Goal: Find specific page/section: Locate a particular part of the current website

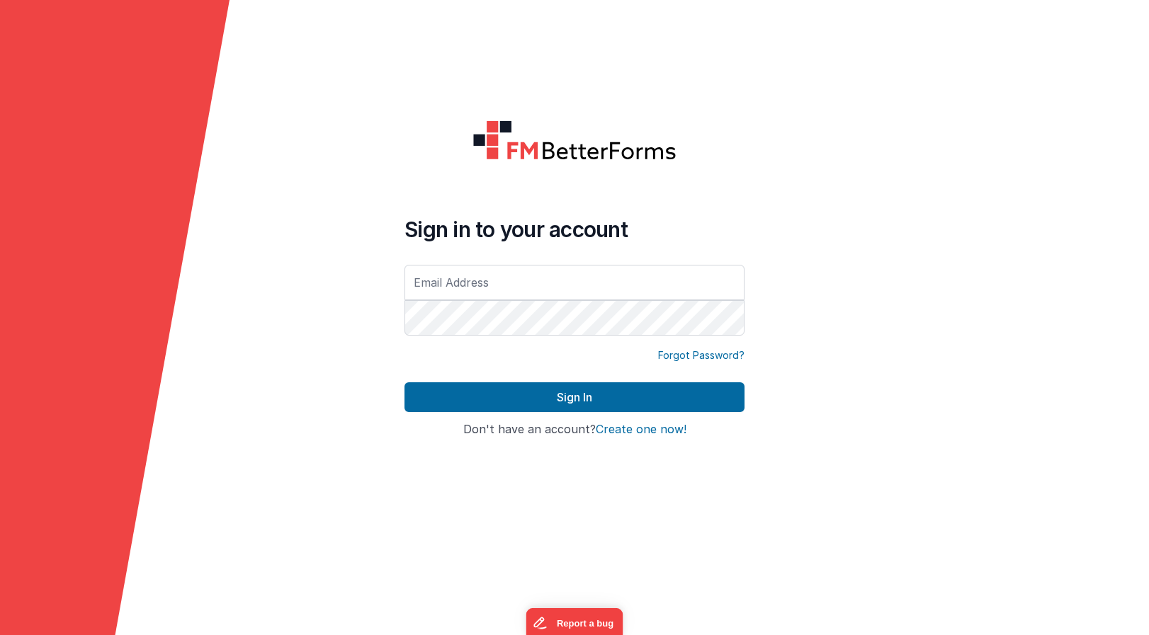
click at [476, 285] on input "text" at bounding box center [574, 282] width 340 height 35
type input "[PERSON_NAME][EMAIL_ADDRESS][DOMAIN_NAME]"
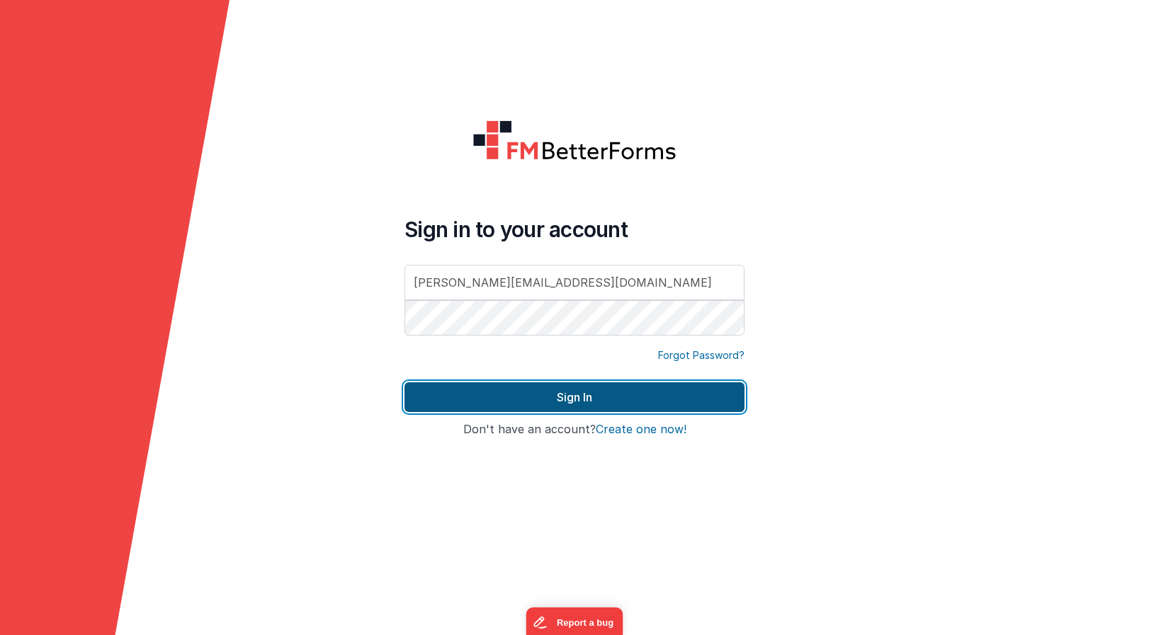
click at [564, 390] on button "Sign In" at bounding box center [574, 397] width 340 height 30
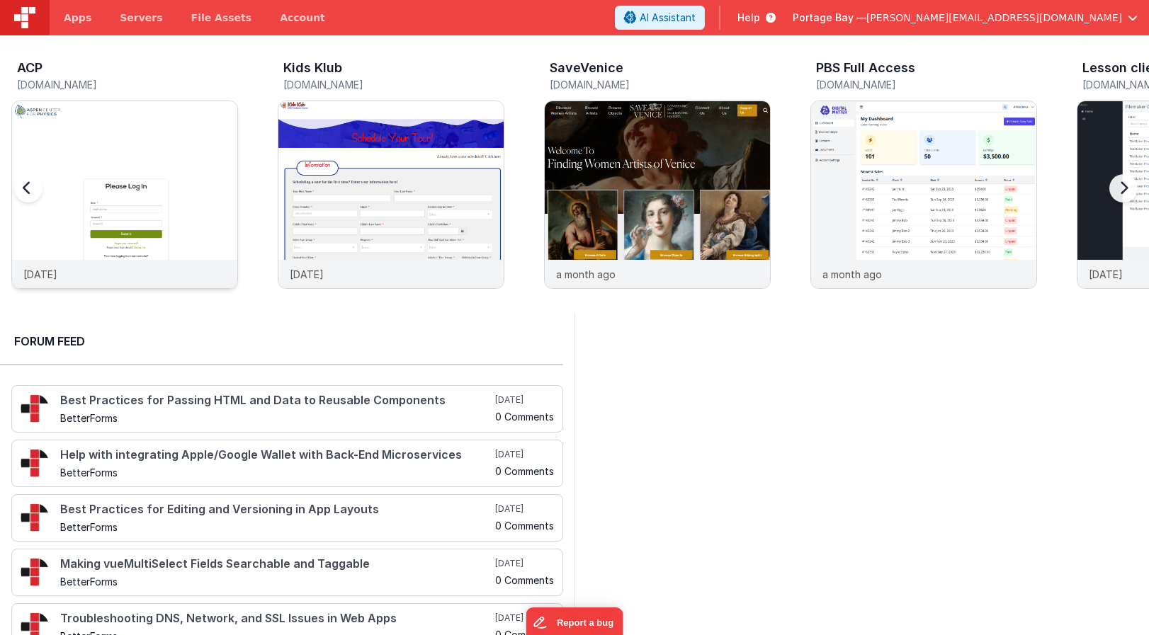
click at [191, 157] on img at bounding box center [124, 213] width 225 height 225
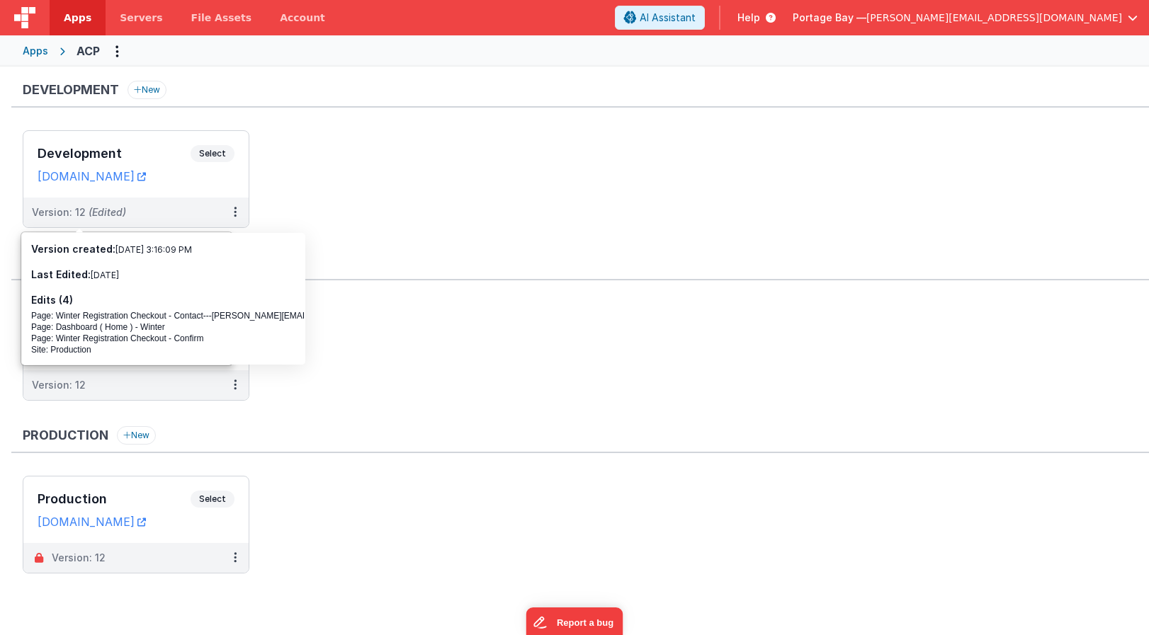
click at [81, 21] on span "Apps" at bounding box center [78, 18] width 28 height 14
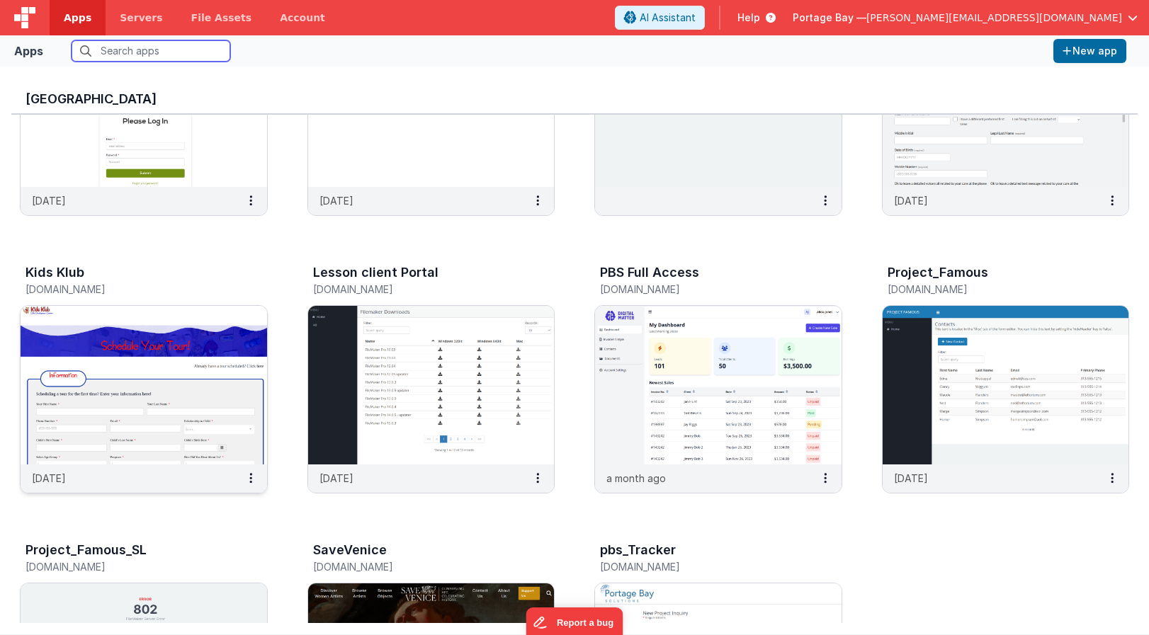
scroll to position [161, 0]
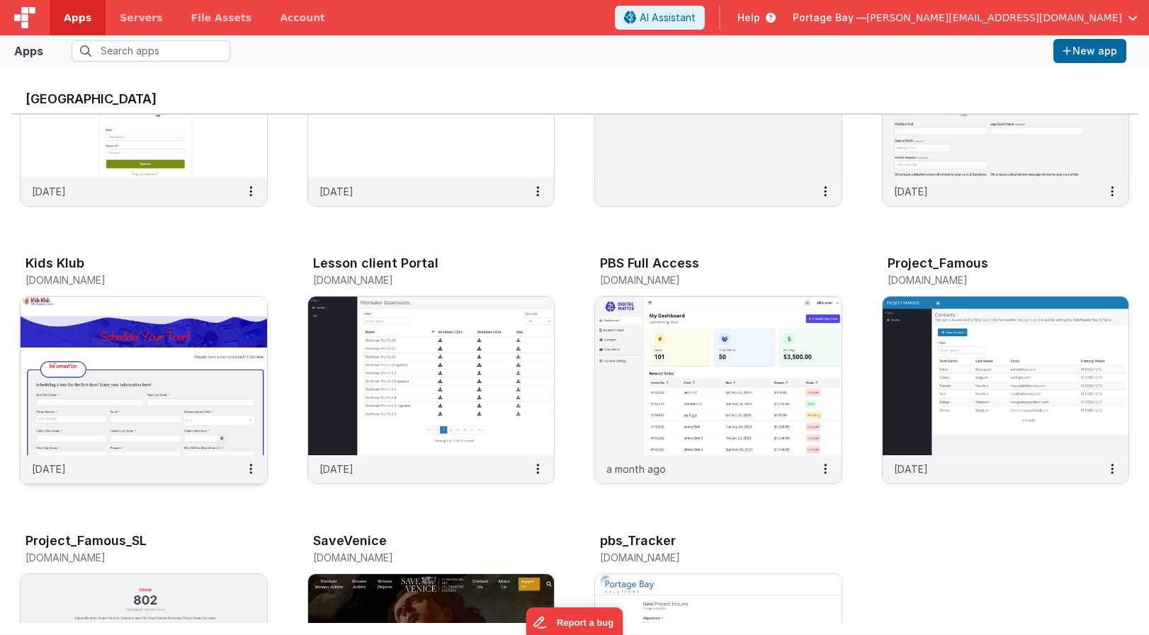
click at [149, 346] on img at bounding box center [144, 376] width 246 height 159
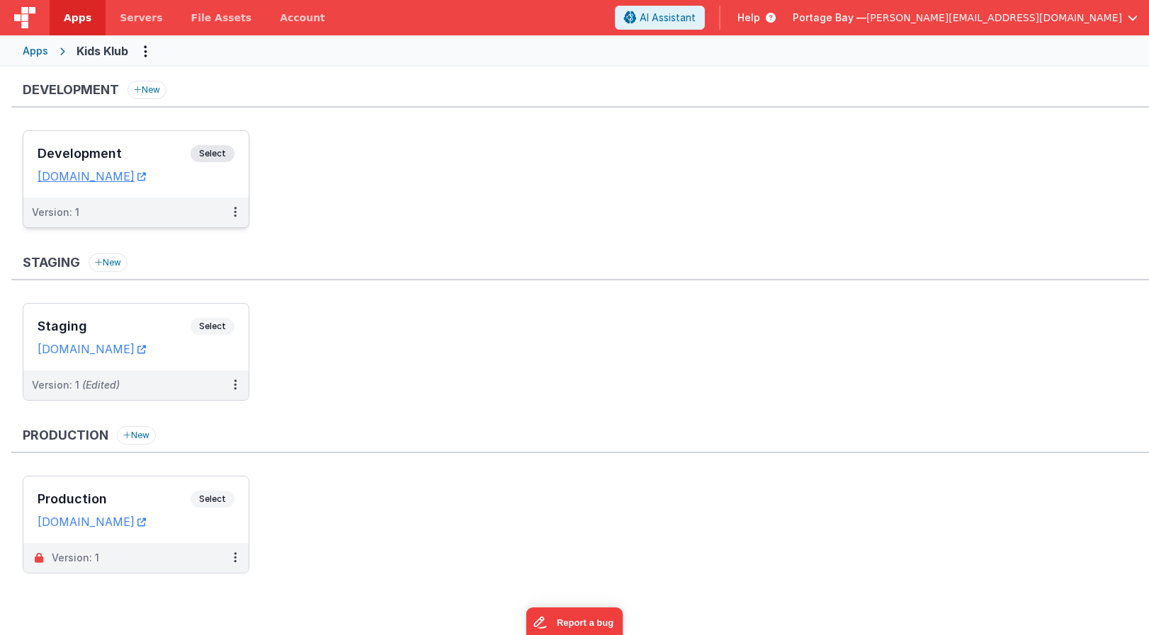
click at [224, 155] on span "Select" at bounding box center [213, 153] width 44 height 17
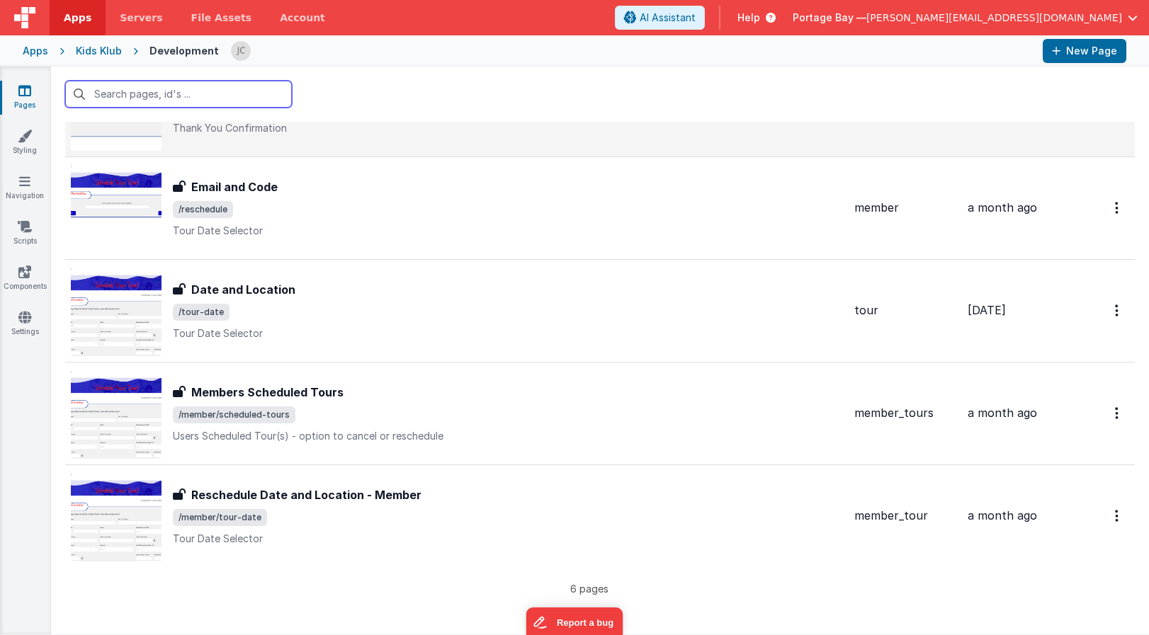
scroll to position [201, 0]
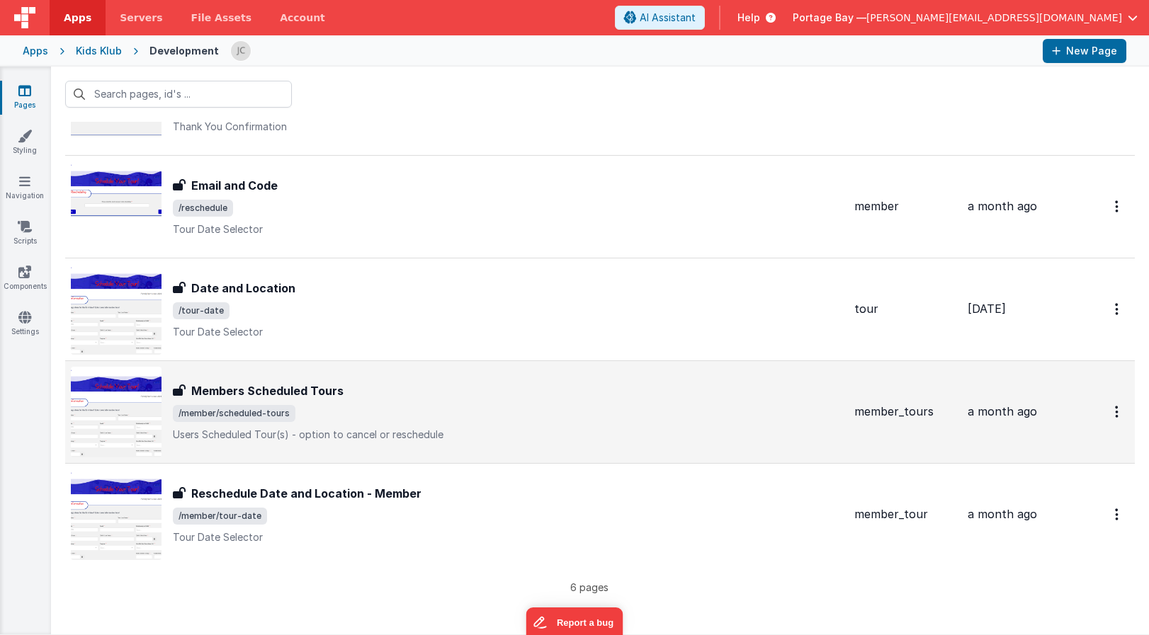
click at [524, 412] on span "/member/scheduled-tours" at bounding box center [508, 413] width 670 height 17
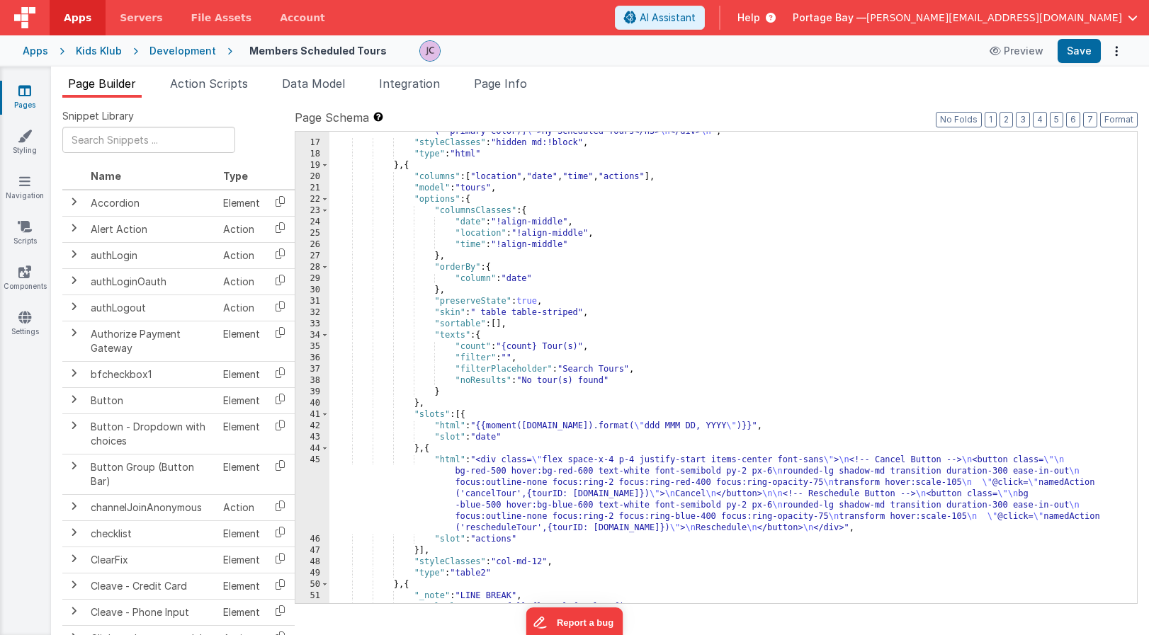
scroll to position [288, 0]
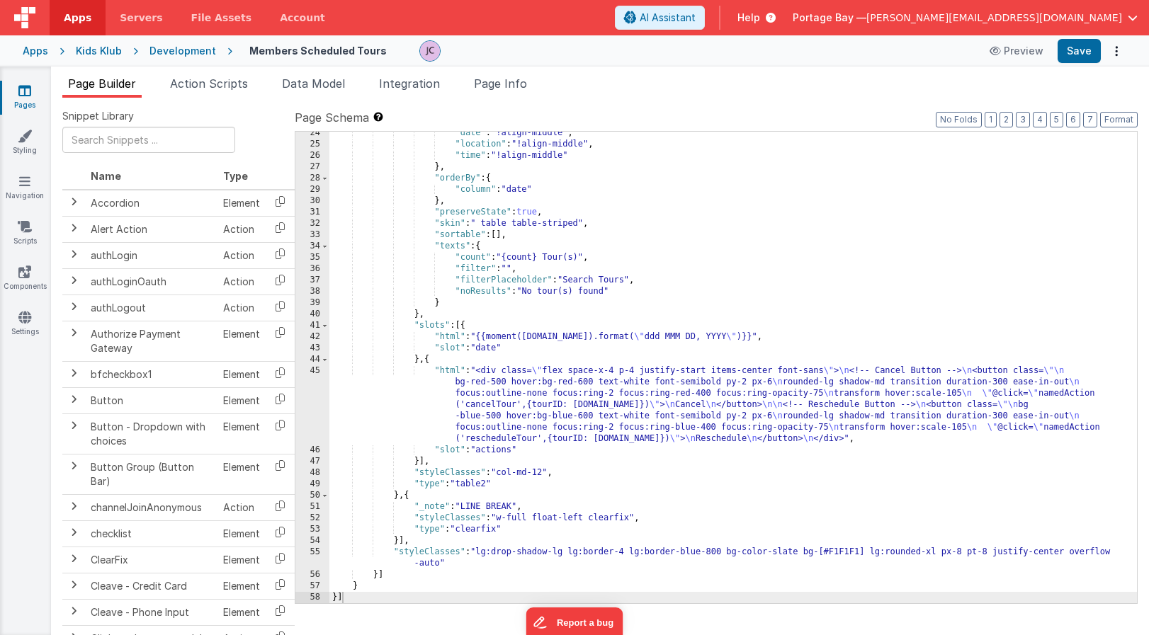
click at [451, 369] on div ""date" : "!align-middle" , "location" : "!align-middle" , "time" : "!align-midd…" at bounding box center [732, 374] width 807 height 494
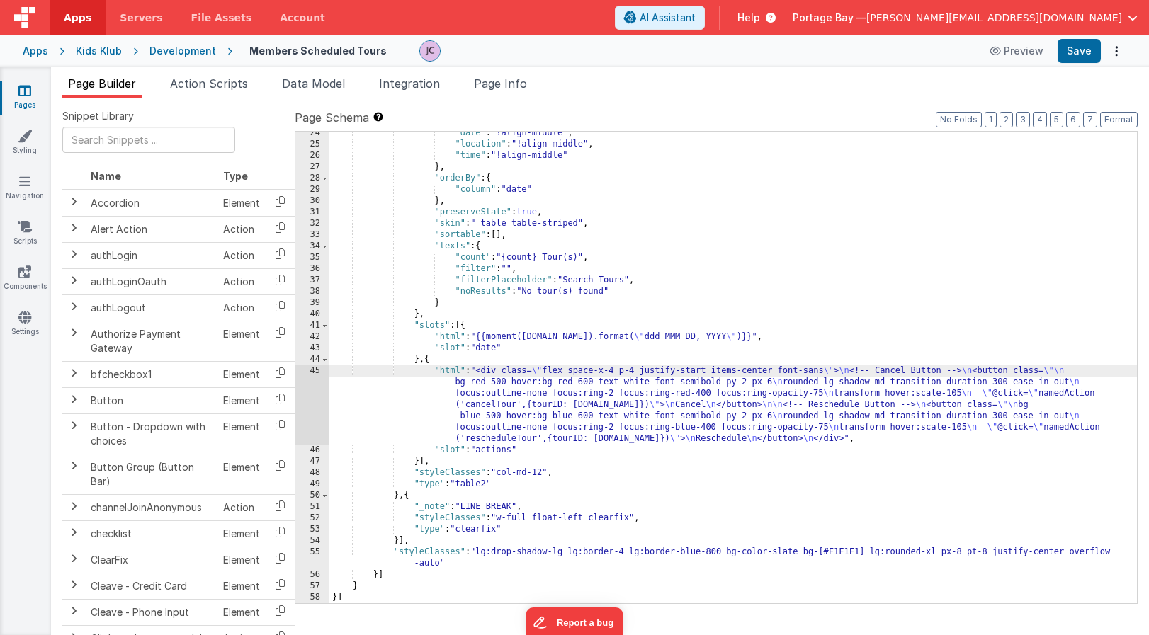
click at [313, 372] on div "45" at bounding box center [312, 404] width 34 height 79
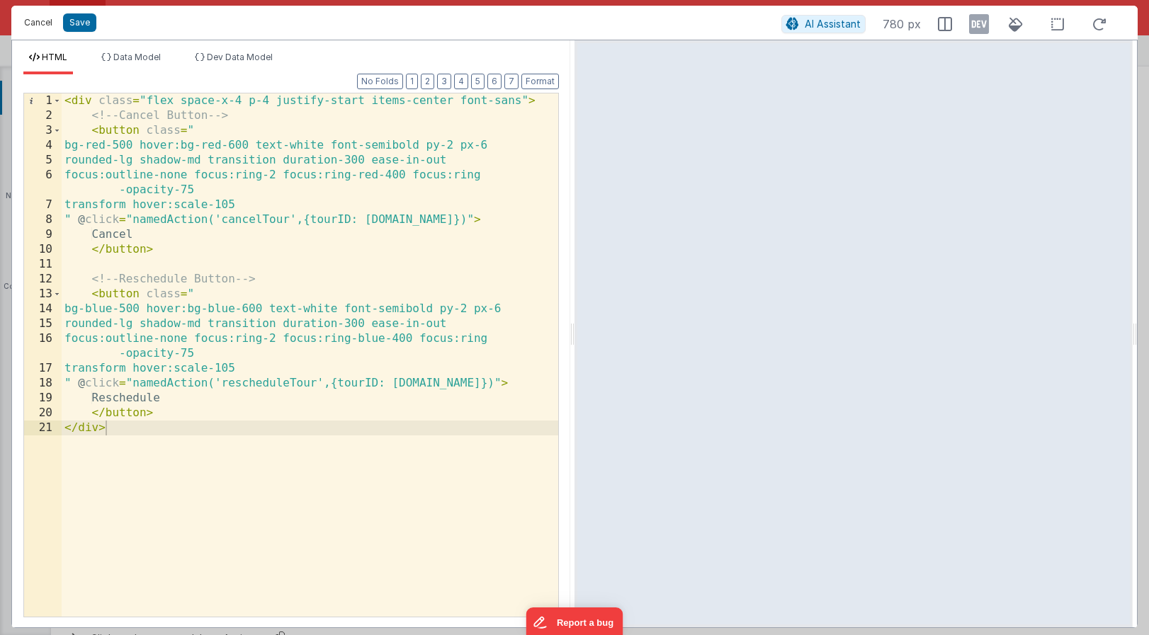
click at [40, 25] on button "Cancel" at bounding box center [38, 23] width 42 height 20
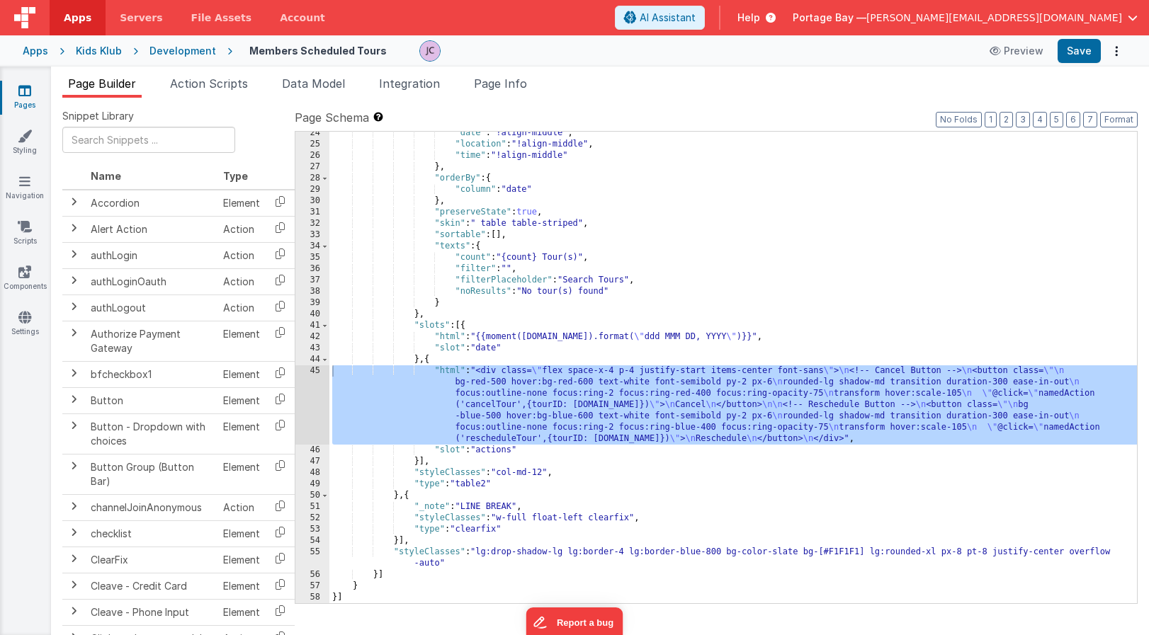
click at [458, 358] on div ""date" : "!align-middle" , "location" : "!align-middle" , "time" : "!align-midd…" at bounding box center [732, 374] width 807 height 494
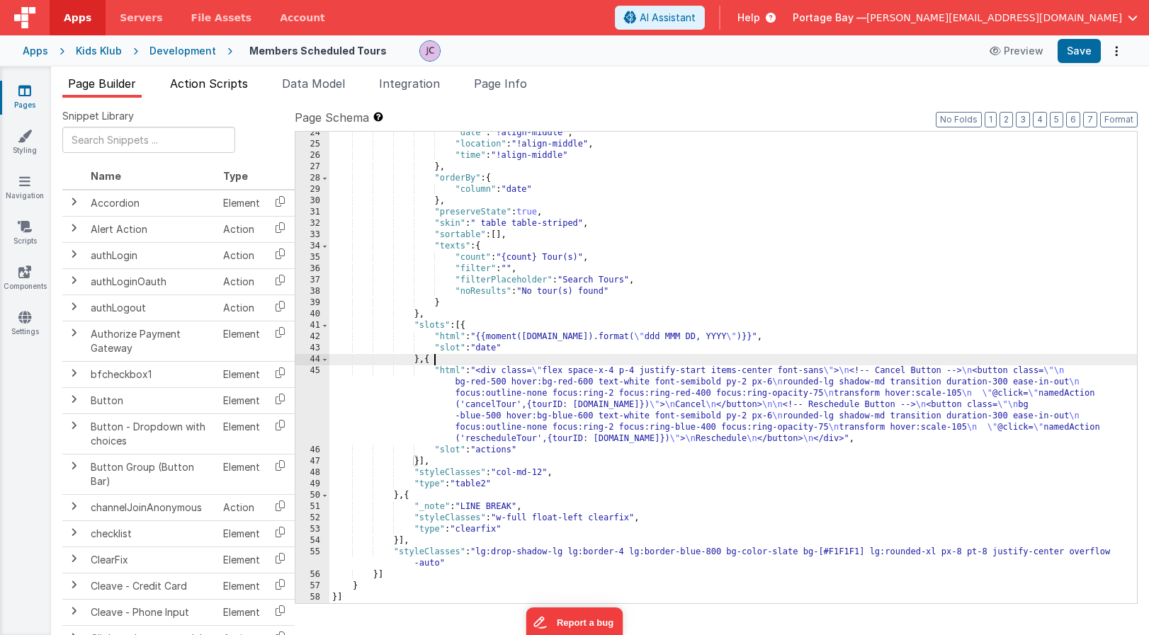
click at [213, 82] on span "Action Scripts" at bounding box center [209, 83] width 78 height 14
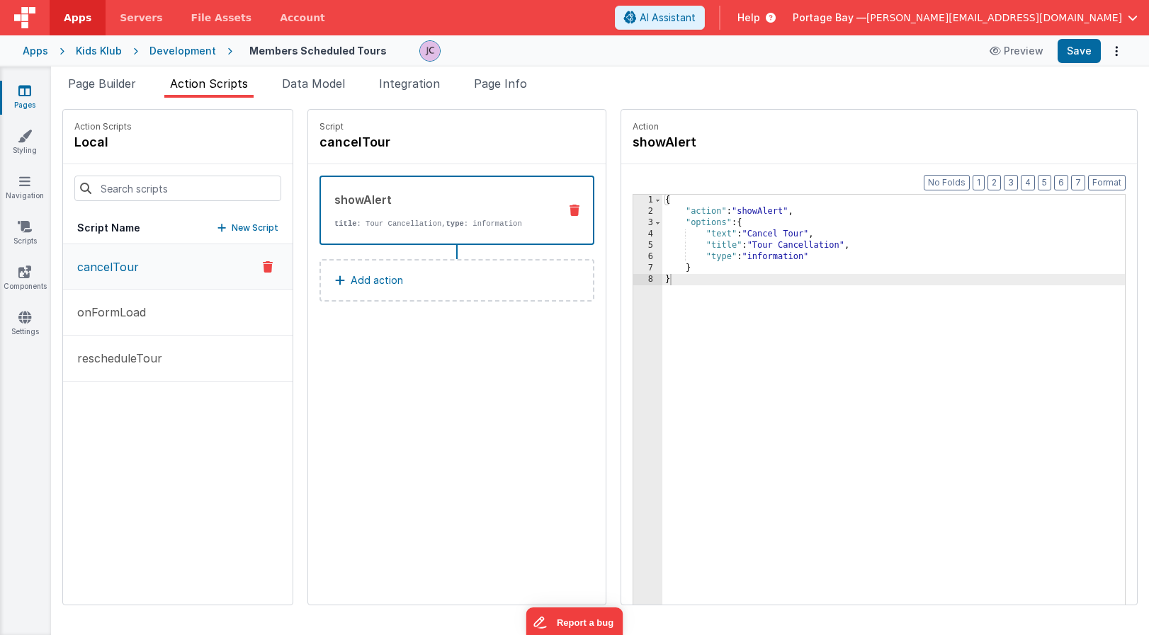
click at [171, 49] on div "Development" at bounding box center [182, 51] width 67 height 14
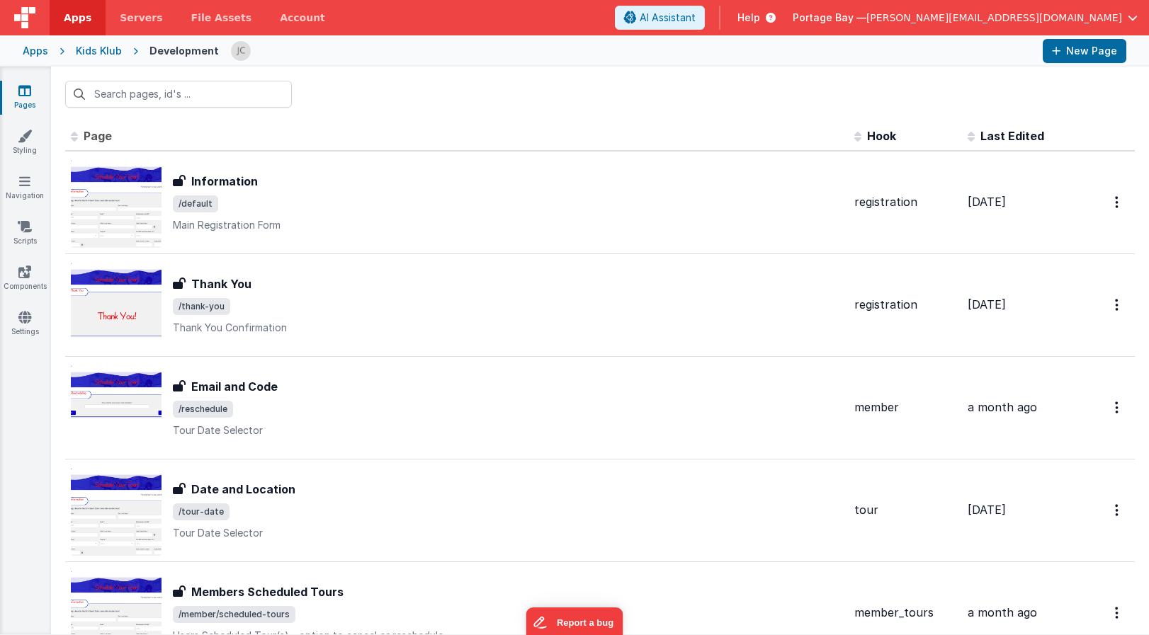
click at [76, 18] on span "Apps" at bounding box center [78, 18] width 28 height 14
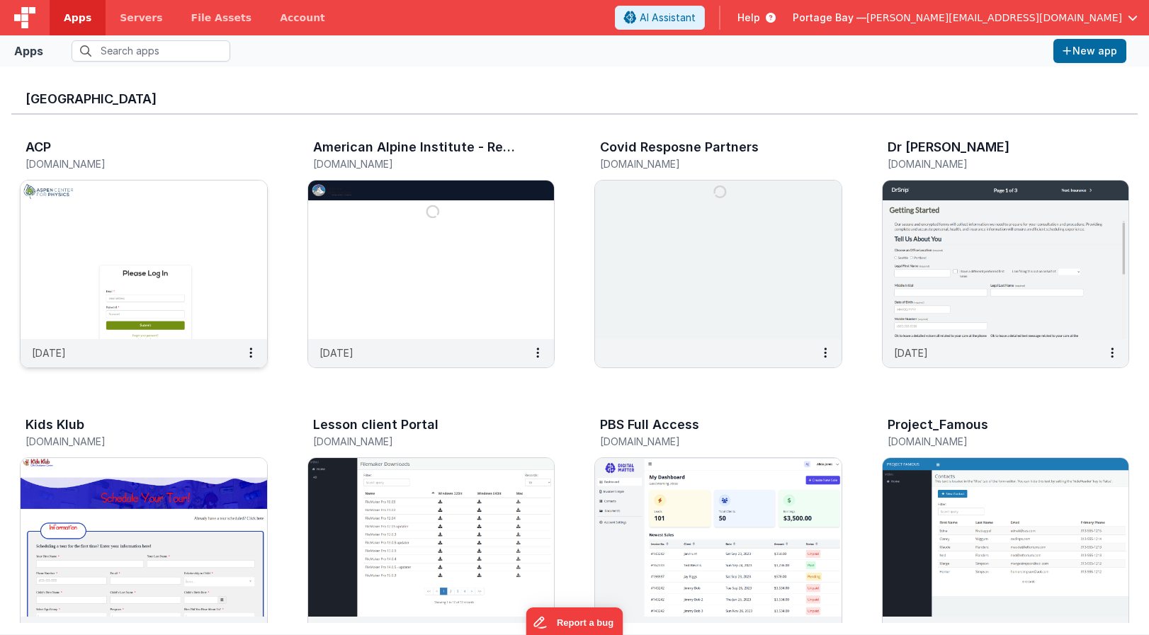
click at [191, 223] on img at bounding box center [144, 260] width 246 height 159
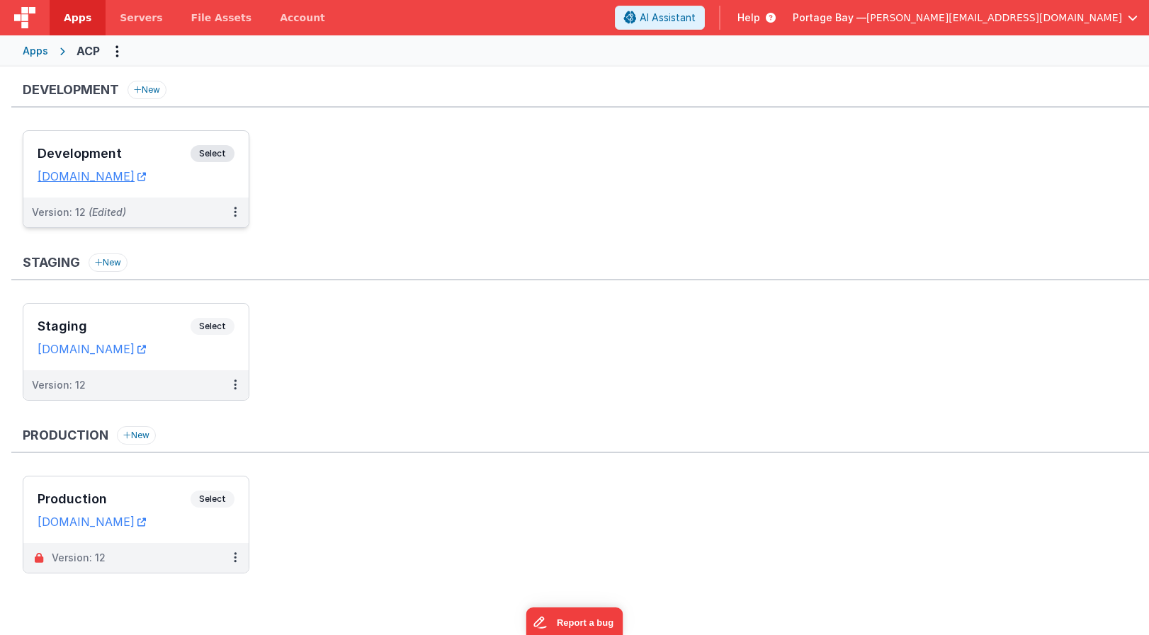
click at [210, 154] on span "Select" at bounding box center [213, 153] width 44 height 17
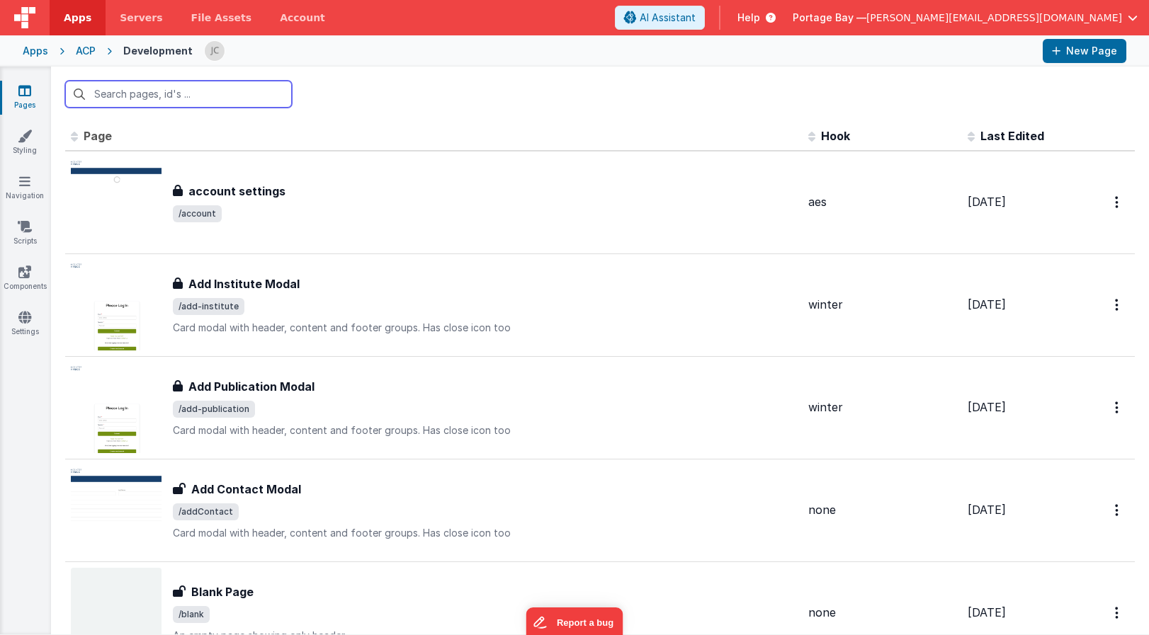
click at [171, 96] on input "text" at bounding box center [178, 94] width 227 height 27
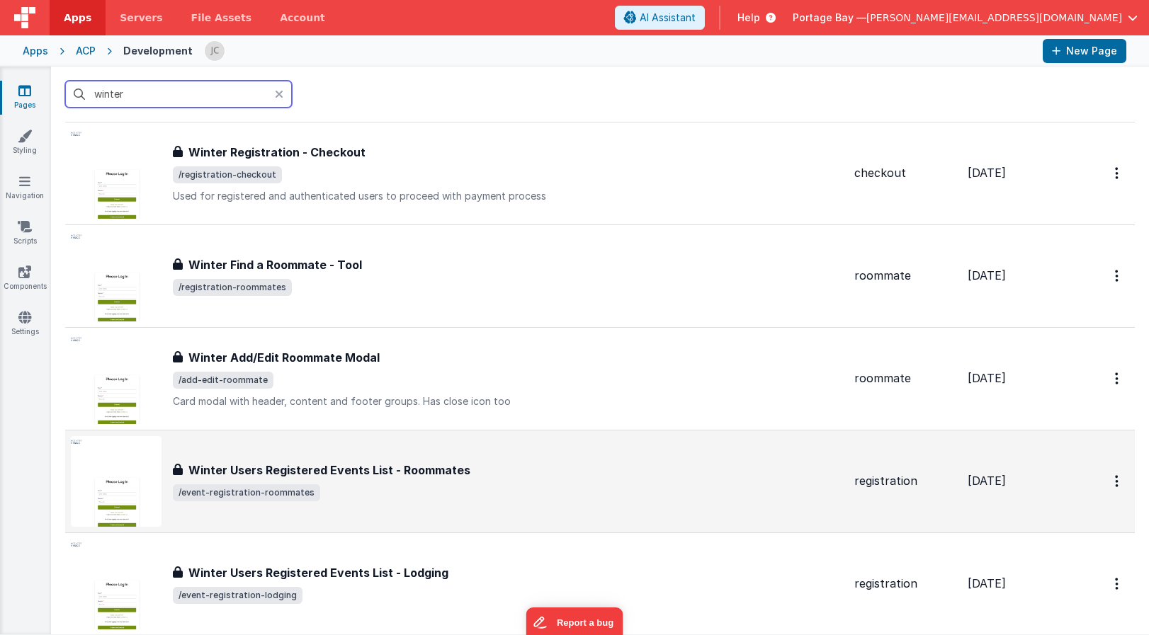
scroll to position [1356, 0]
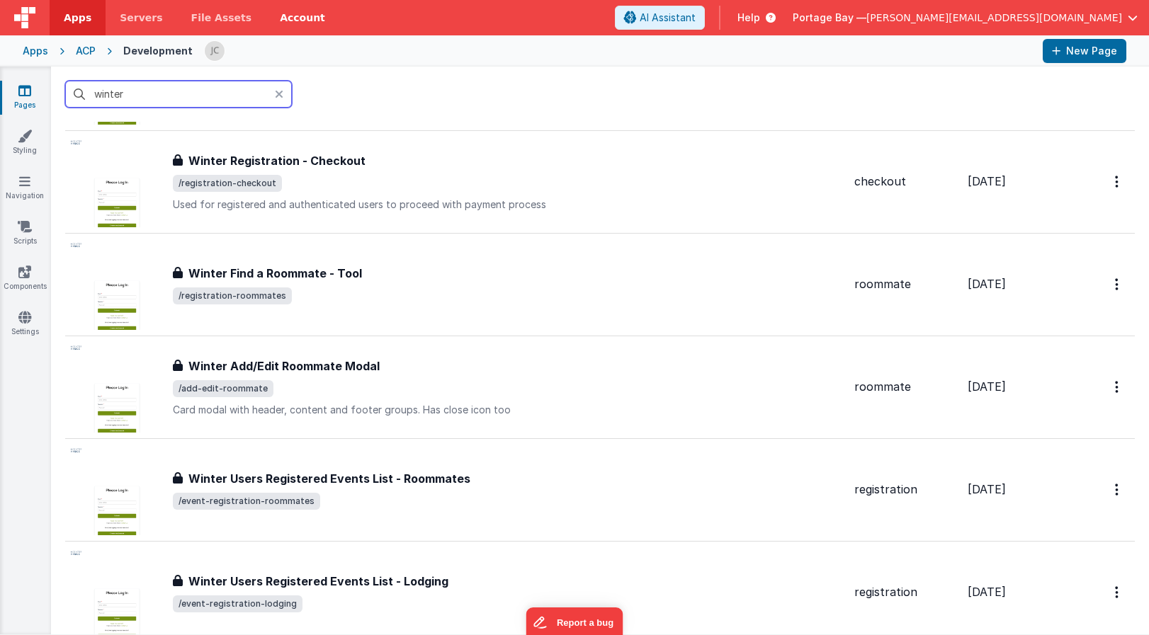
type input "winter"
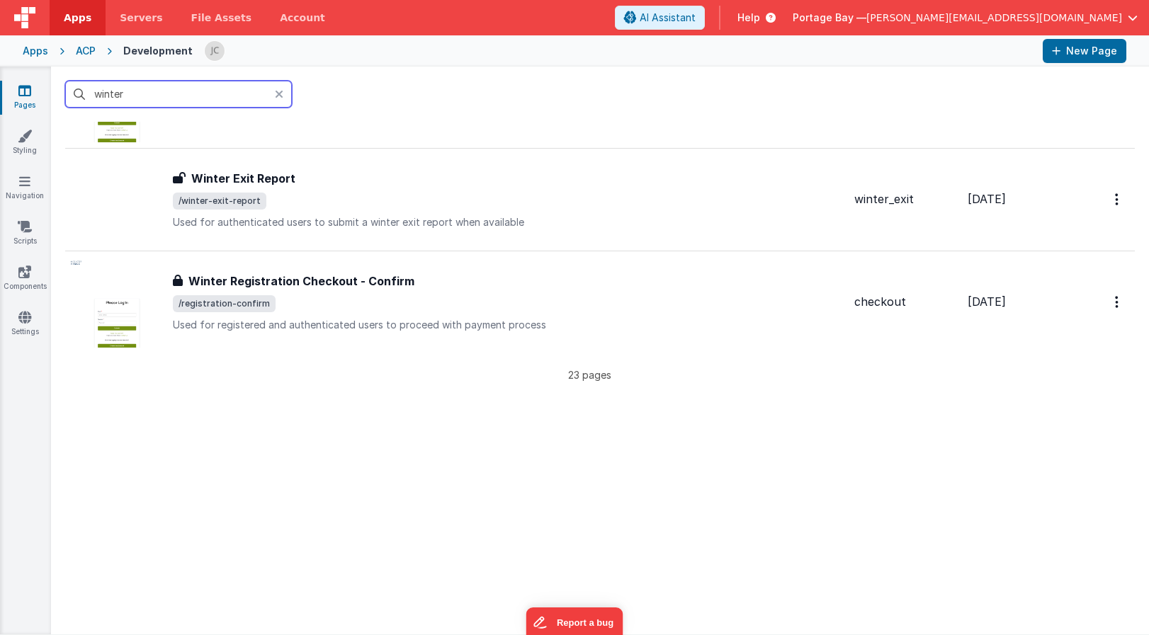
scroll to position [2155, 0]
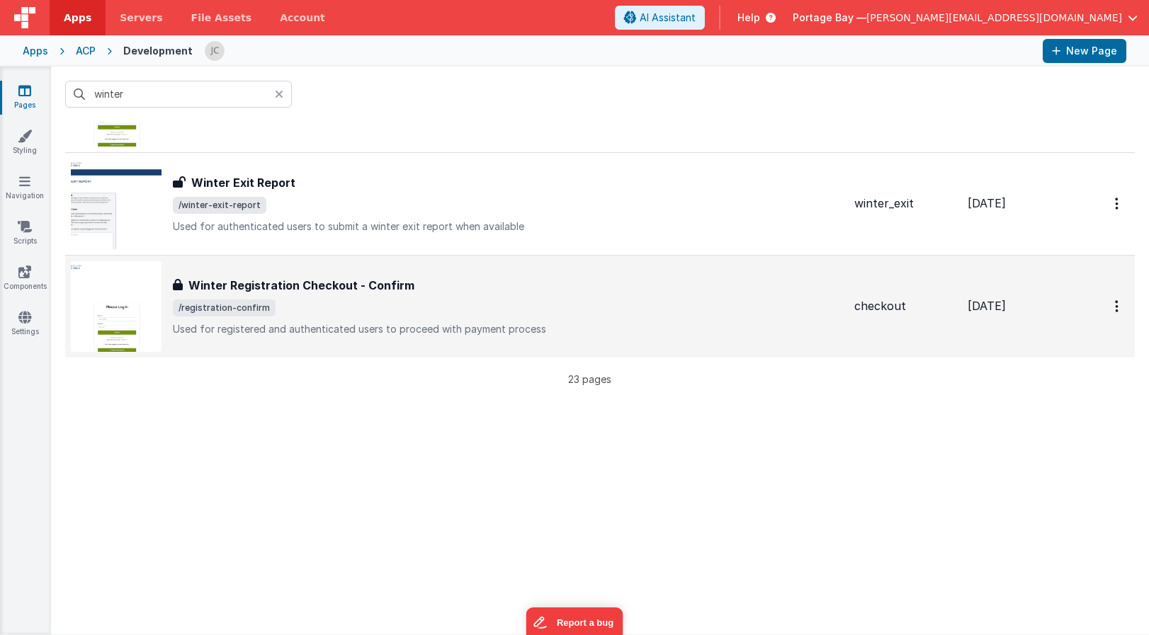
click at [466, 286] on div "Winter Registration Checkout - Confirm" at bounding box center [508, 285] width 670 height 17
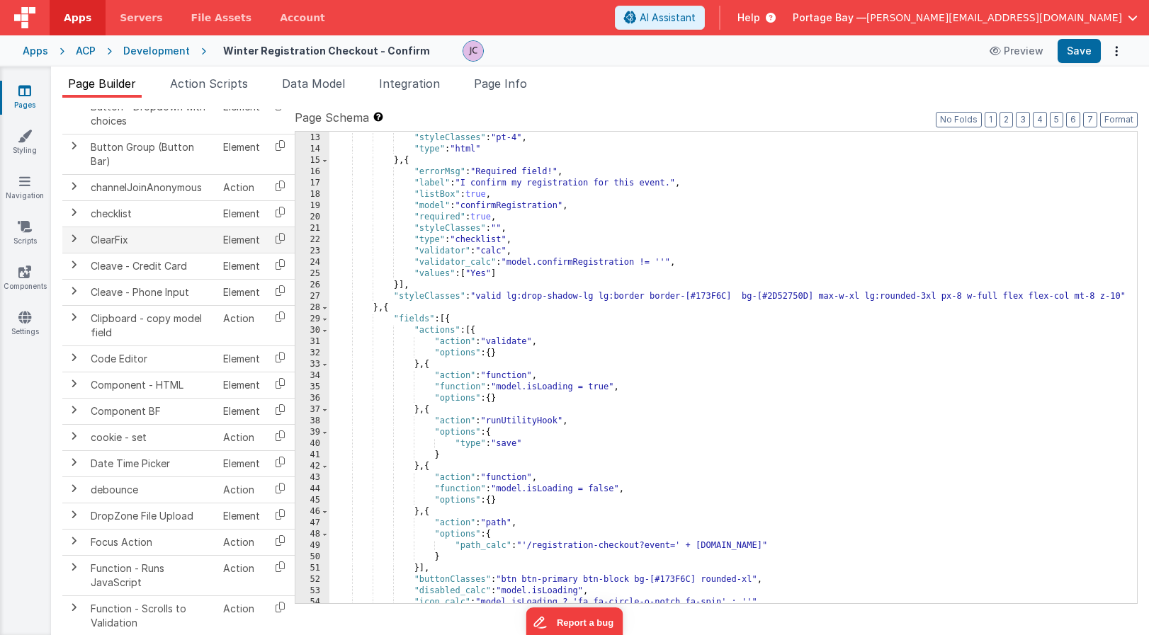
scroll to position [327, 0]
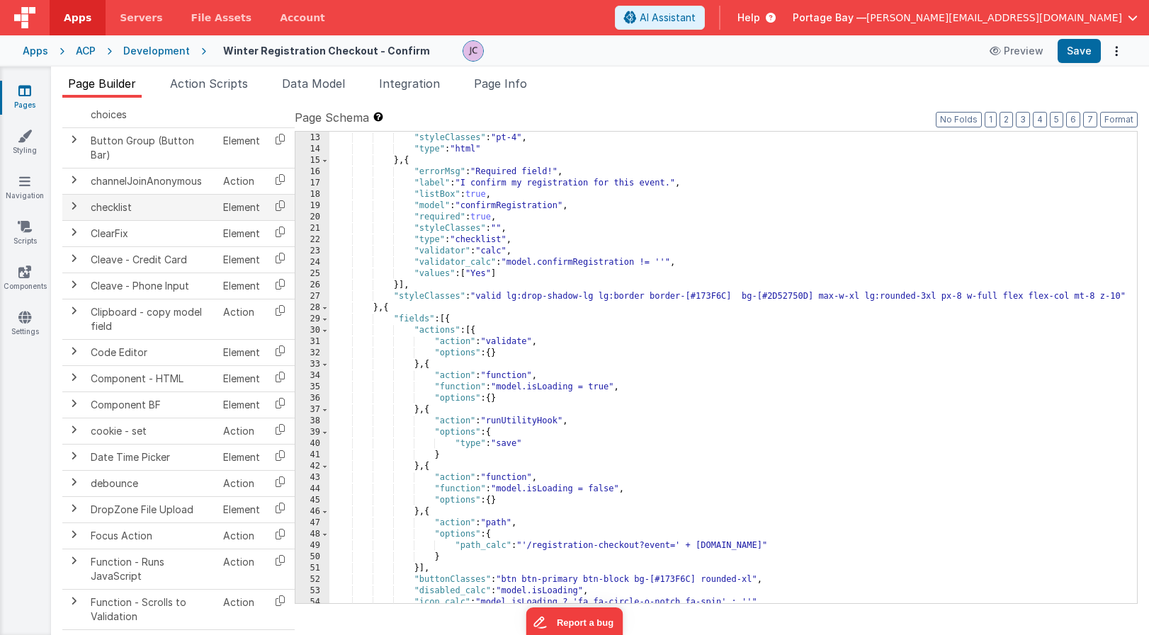
click at [74, 208] on span at bounding box center [73, 205] width 11 height 11
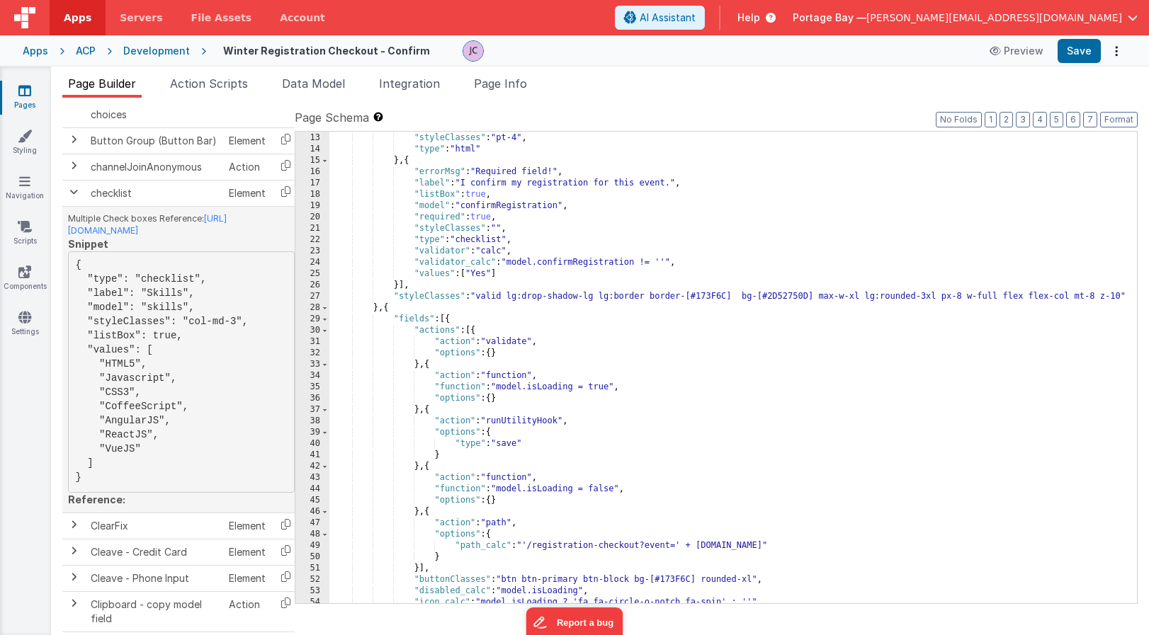
scroll to position [320, 0]
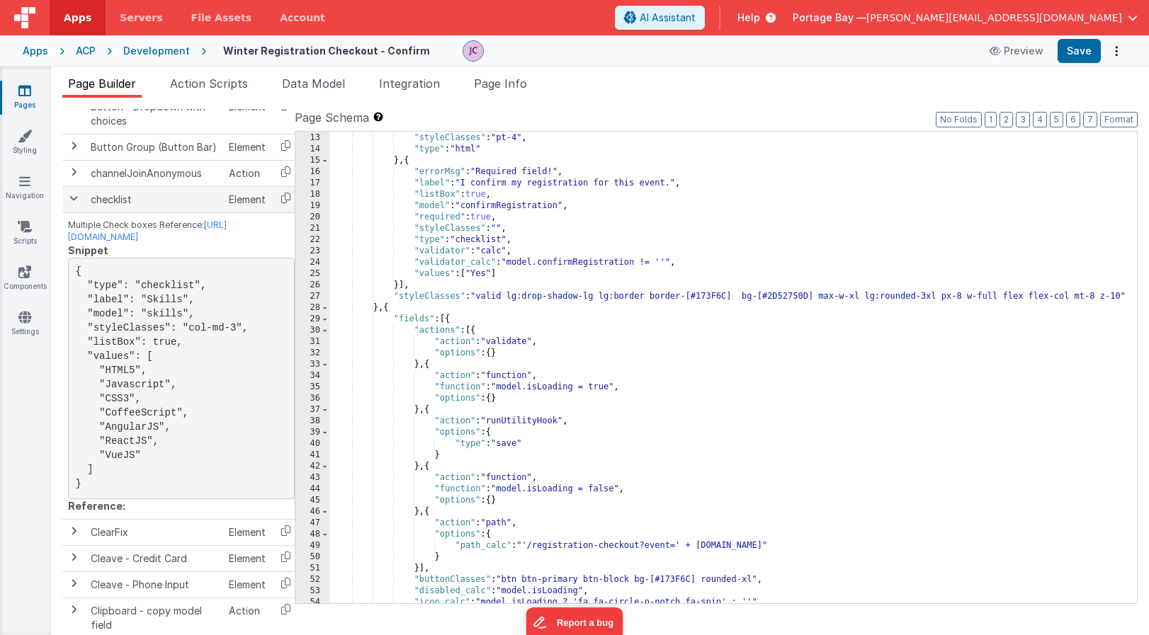
click at [75, 198] on span at bounding box center [73, 198] width 11 height 11
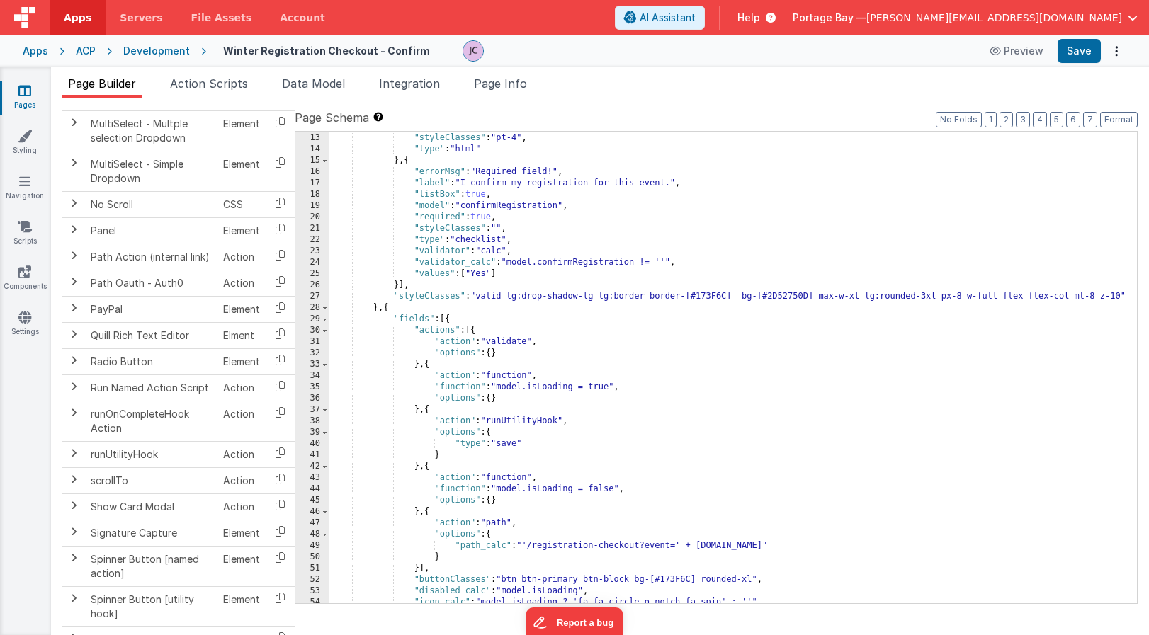
scroll to position [1390, 0]
click at [75, 358] on span at bounding box center [73, 358] width 11 height 11
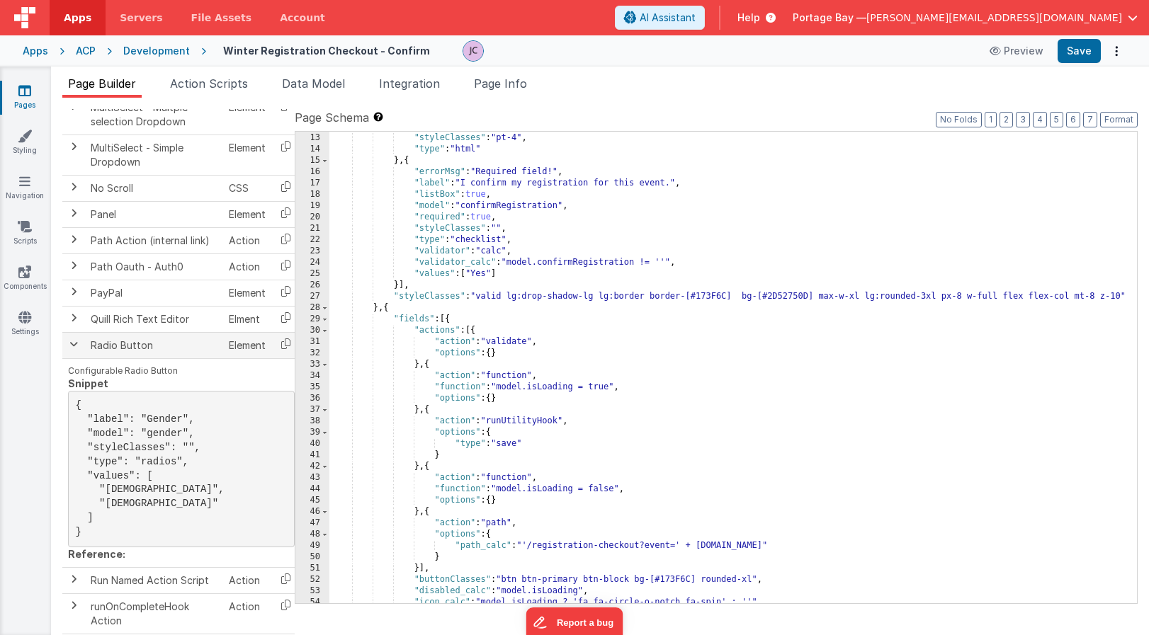
scroll to position [1392, 0]
click at [73, 345] on span at bounding box center [73, 341] width 11 height 11
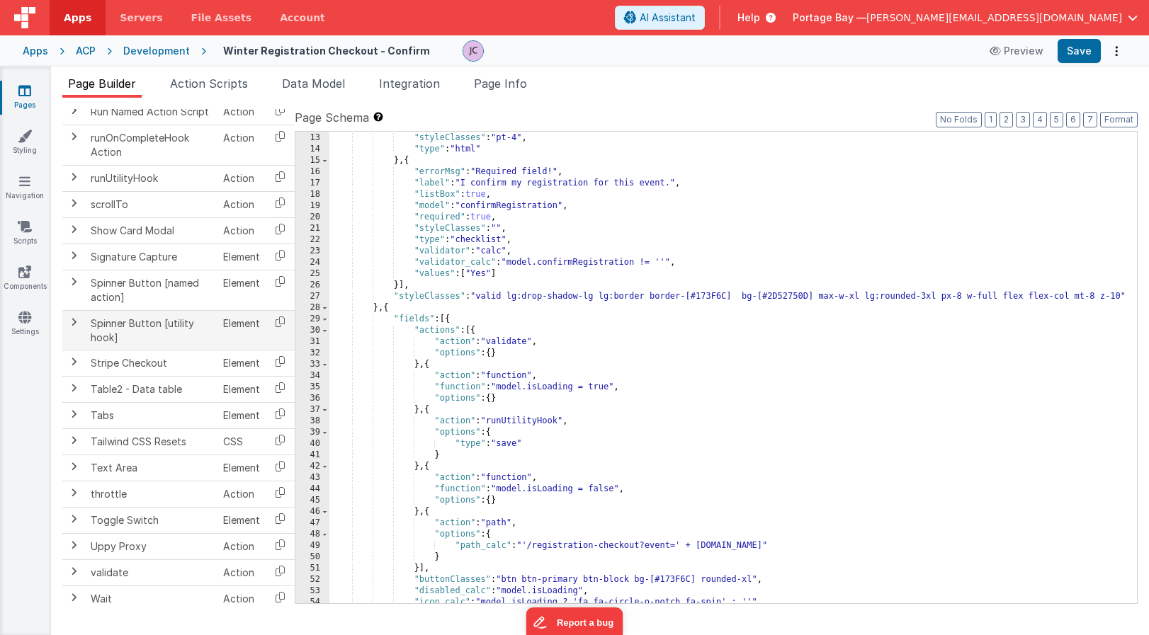
scroll to position [1676, 0]
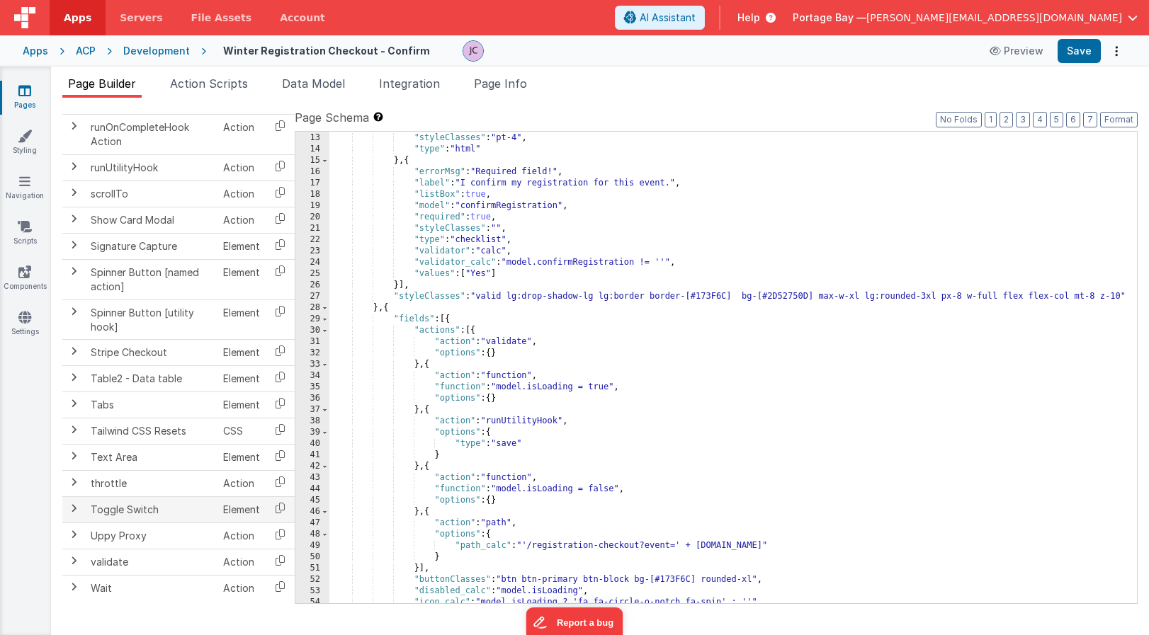
click at [76, 510] on span at bounding box center [73, 508] width 11 height 11
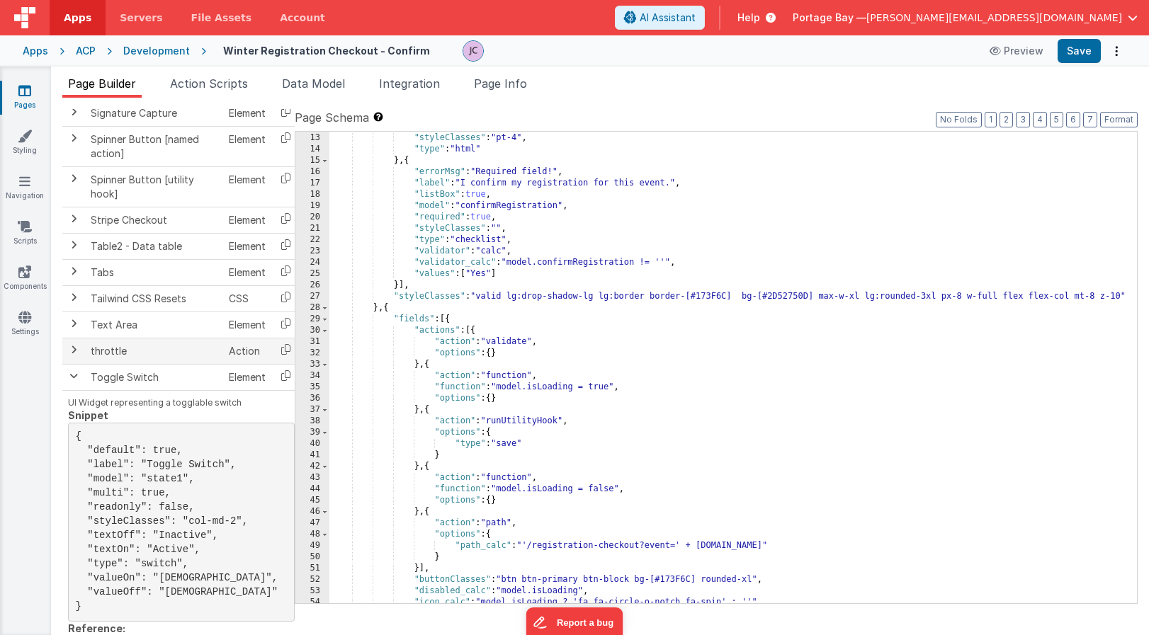
scroll to position [1795, 0]
click at [71, 373] on span at bounding box center [73, 374] width 11 height 11
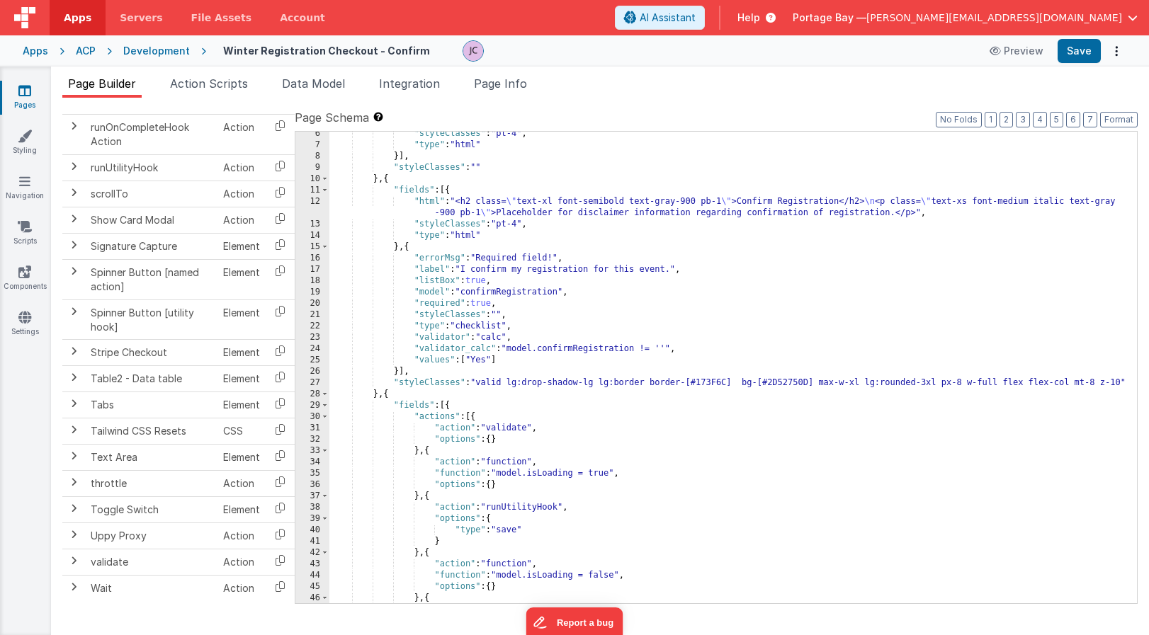
scroll to position [100, 0]
